Goal: Information Seeking & Learning: Learn about a topic

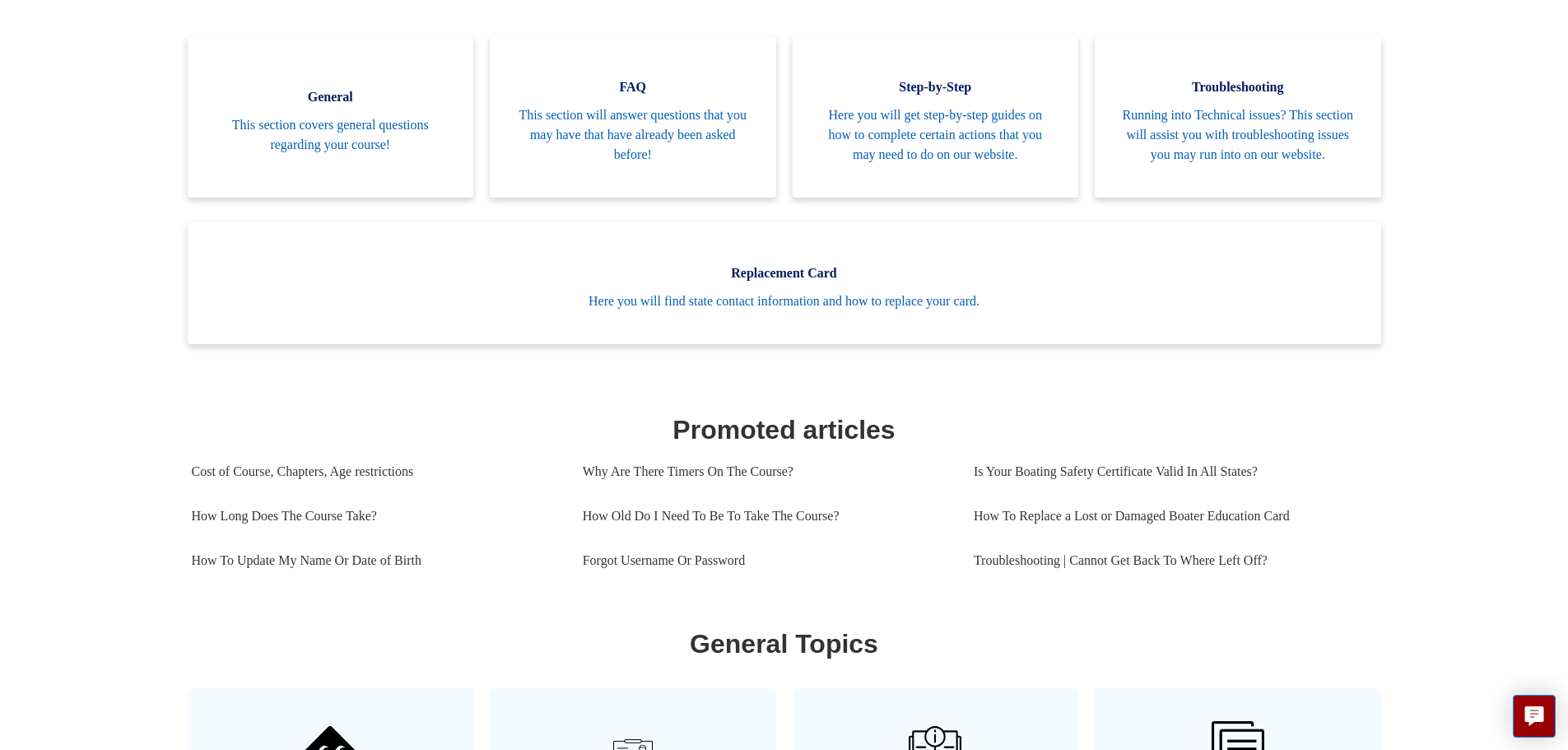
scroll to position [448, 0]
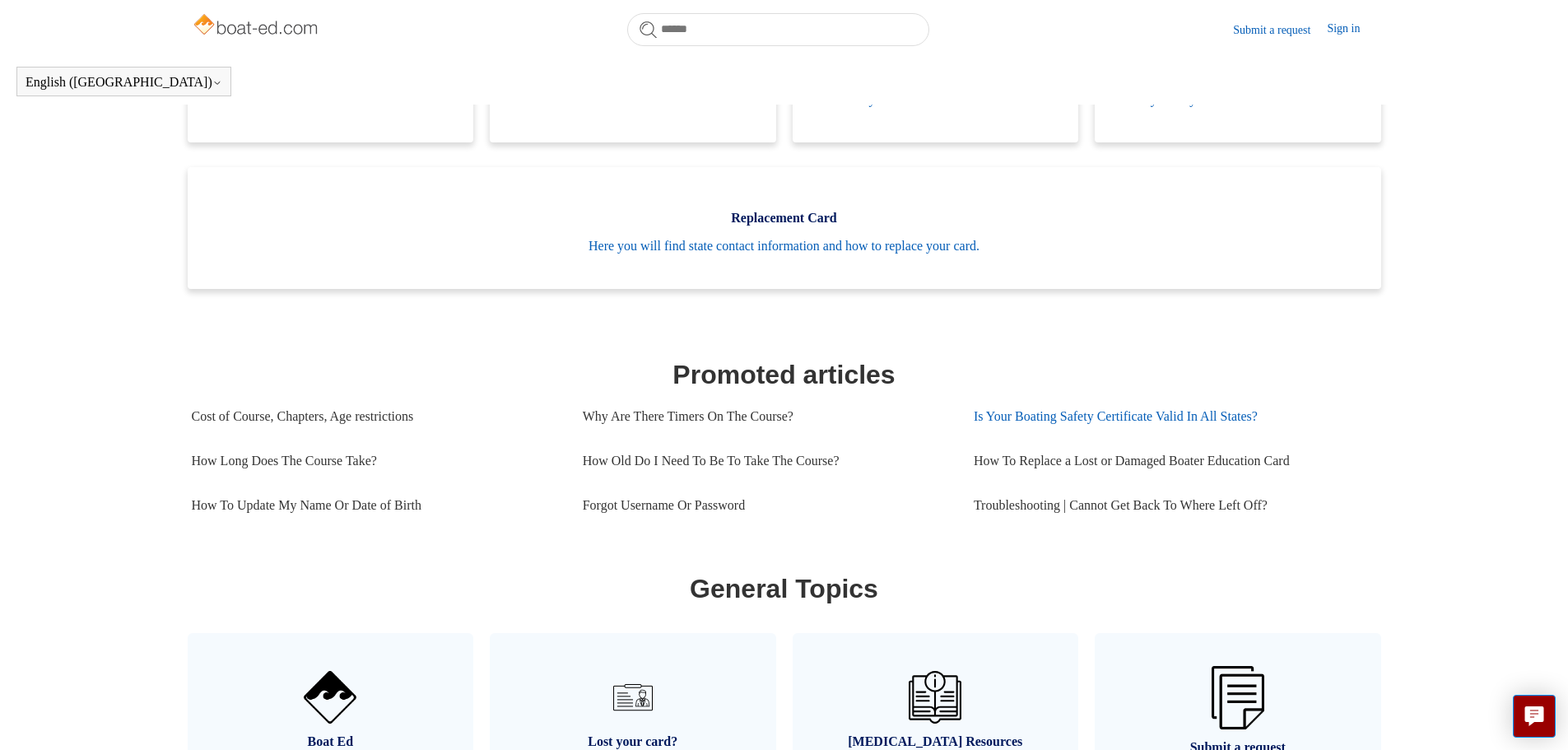
click at [1115, 435] on link "Is Your Boating Safety Certificate Valid In All States?" at bounding box center [1169, 416] width 391 height 44
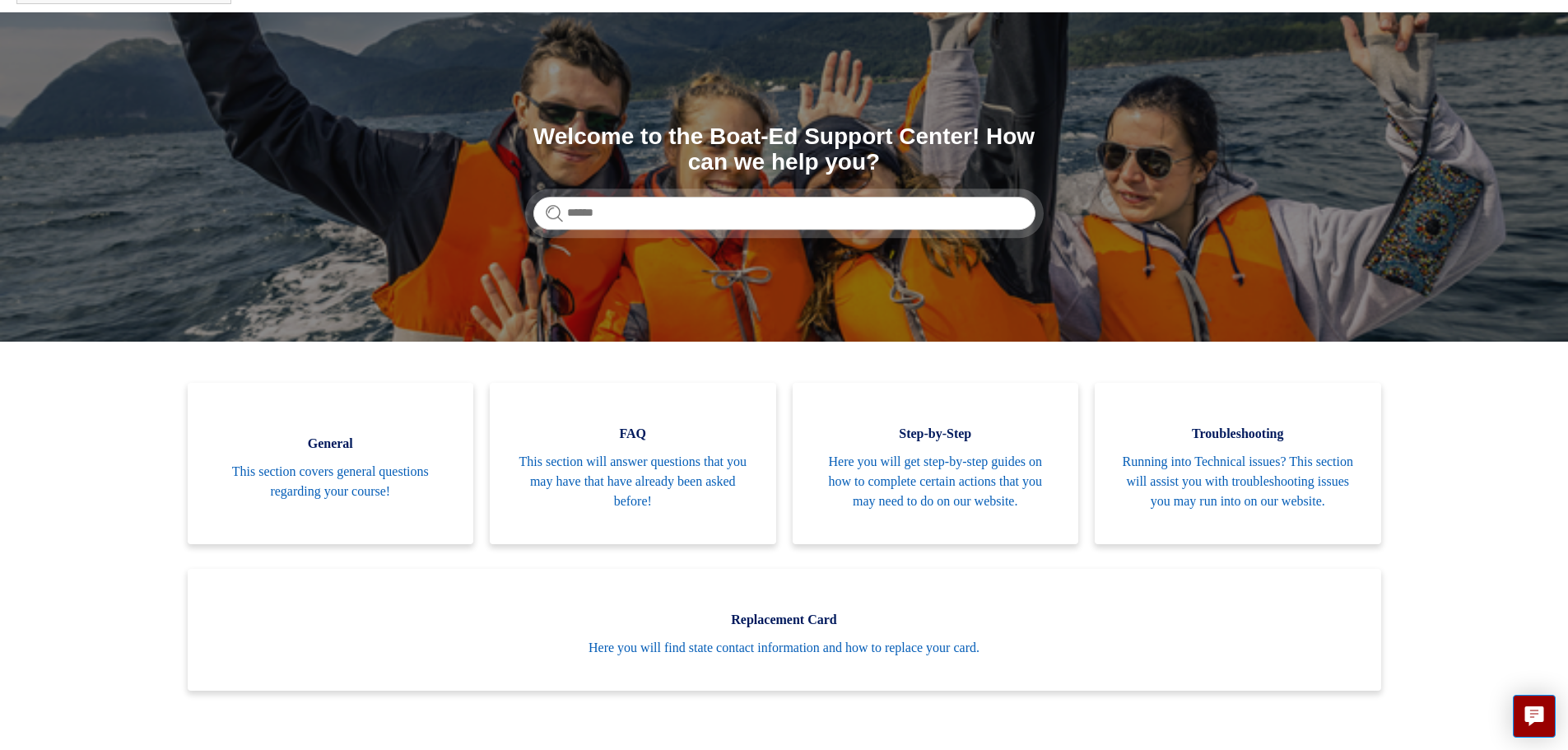
scroll to position [82, 0]
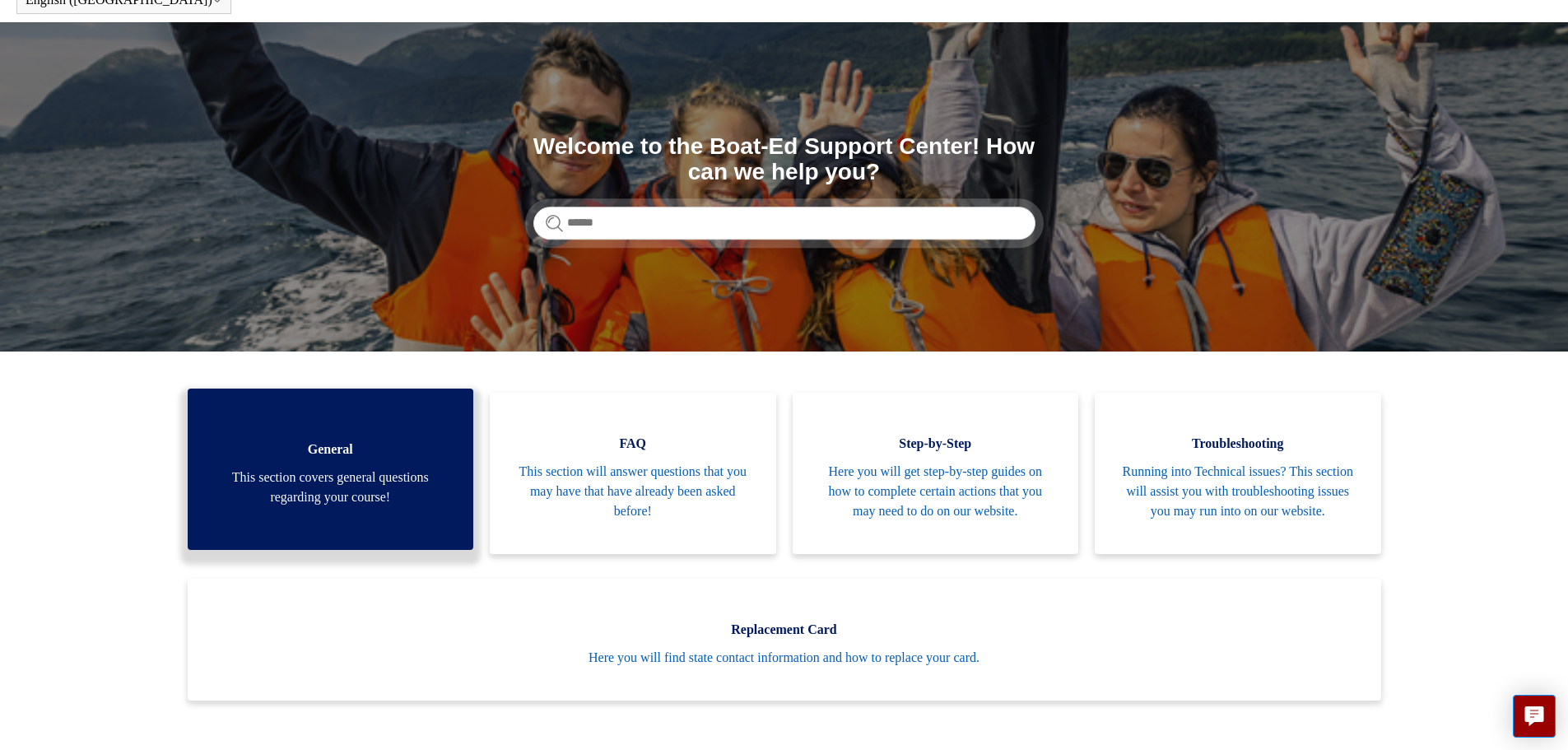
click at [309, 490] on span "This section covers general questions regarding your course!" at bounding box center [331, 487] width 237 height 39
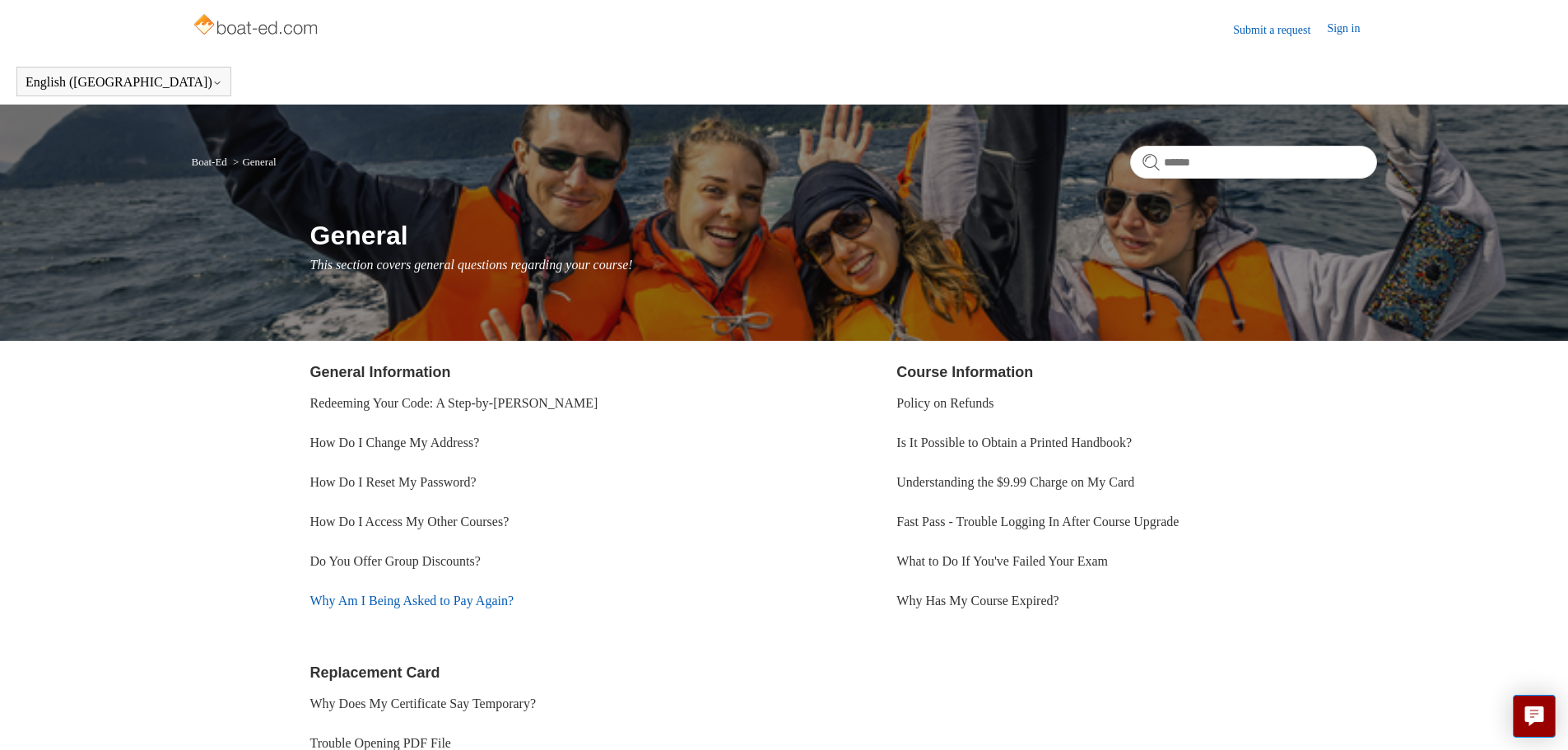
click at [380, 602] on link "Why Am I Being Asked to Pay Again?" at bounding box center [412, 600] width 204 height 14
